Goal: Find specific page/section

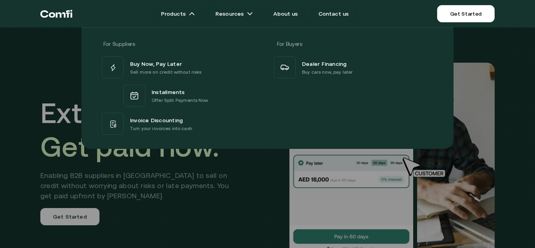
click at [529, 34] on div "For Suppliers For Buyers Buy Now, Pay Later Sell more on credit without risks I…" at bounding box center [267, 85] width 535 height 127
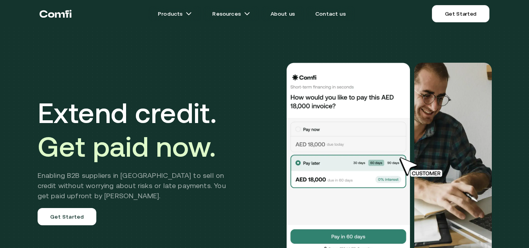
click at [49, 15] on icon "Return to the top of the Comfi home page" at bounding box center [51, 15] width 6 height 5
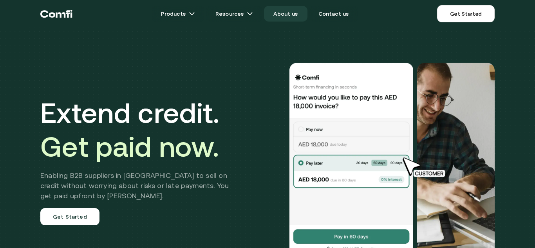
click at [297, 12] on link "About us" at bounding box center [285, 14] width 43 height 16
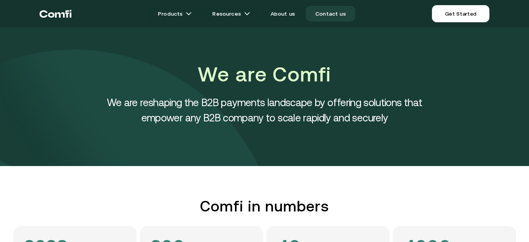
click at [324, 15] on link "Contact us" at bounding box center [330, 14] width 49 height 16
